Goal: Information Seeking & Learning: Learn about a topic

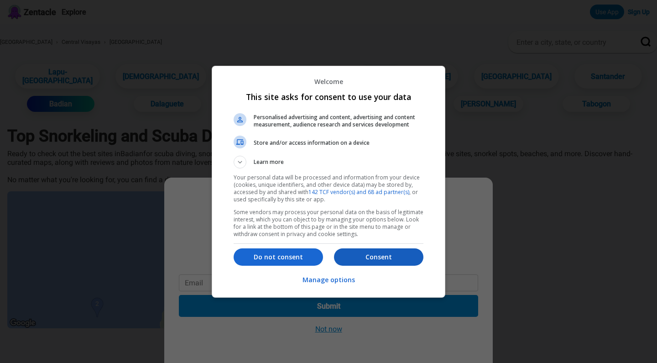
click at [366, 257] on p "Consent" at bounding box center [378, 256] width 89 height 9
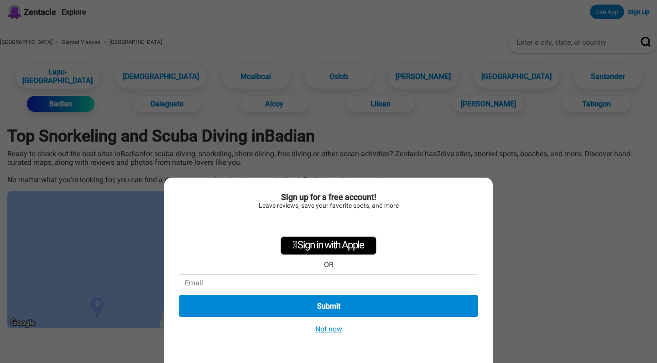
click at [322, 327] on button "Not now" at bounding box center [328, 329] width 32 height 10
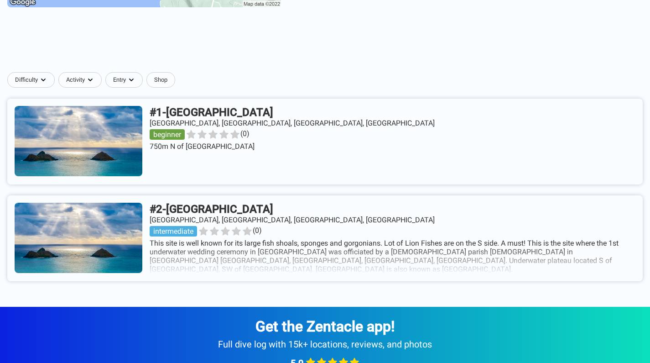
scroll to position [322, 0]
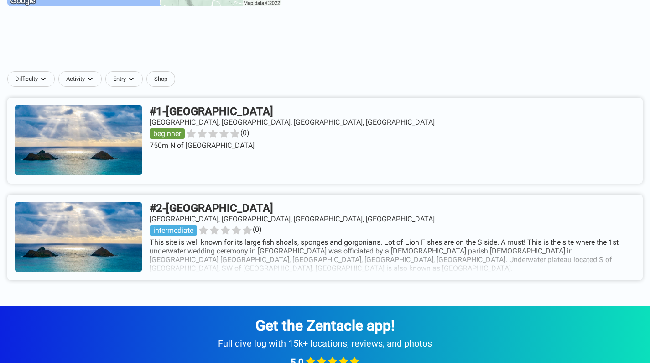
click at [194, 263] on link at bounding box center [324, 237] width 635 height 86
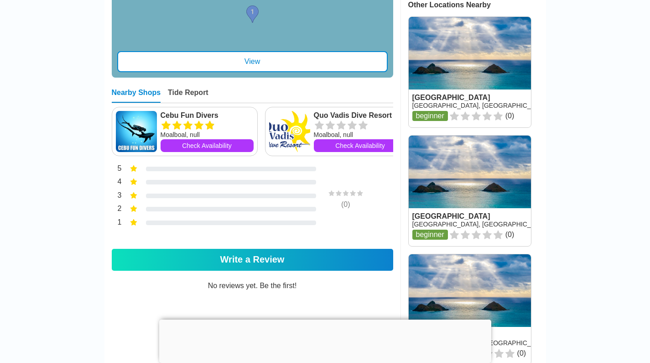
scroll to position [449, 0]
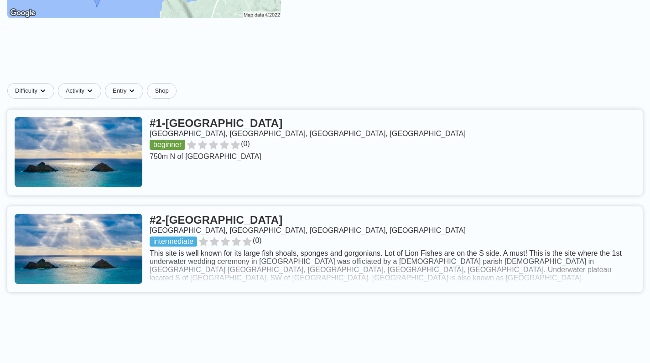
scroll to position [307, 0]
click at [216, 275] on link at bounding box center [324, 249] width 635 height 86
